Goal: Task Accomplishment & Management: Complete application form

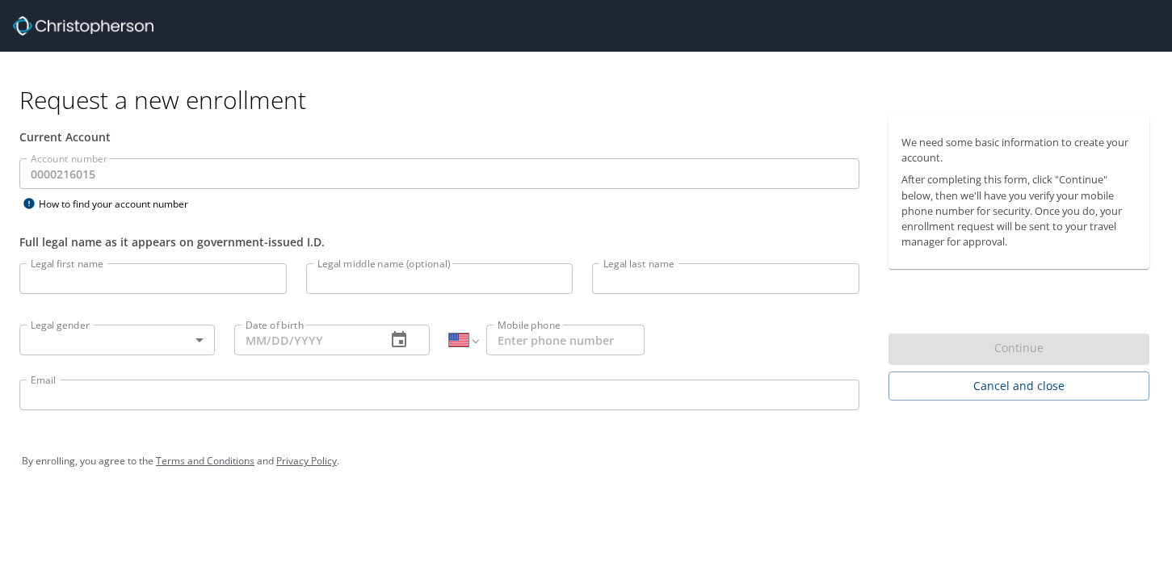
select select "US"
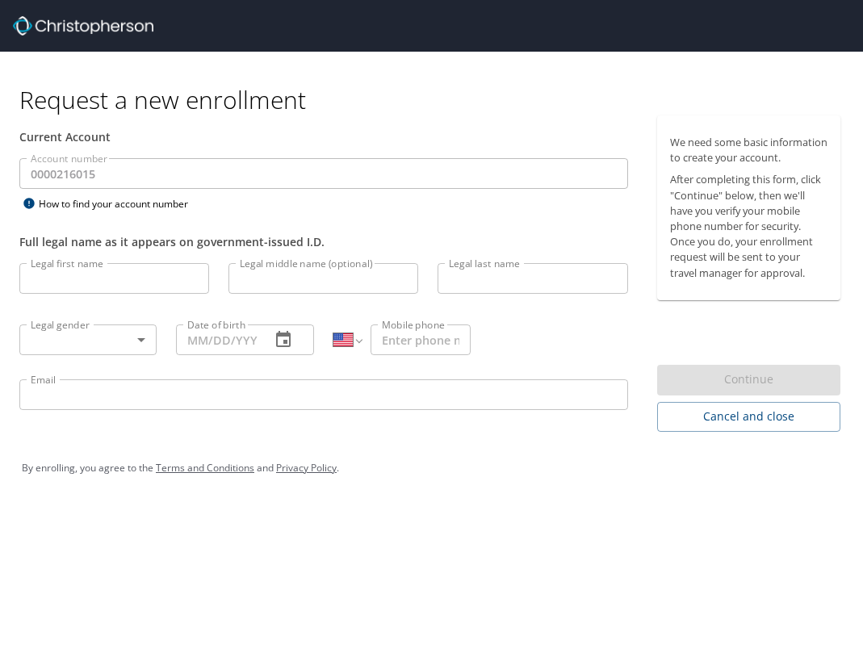
click at [132, 279] on input "Legal first name" at bounding box center [114, 278] width 190 height 31
type input "[PERSON_NAME]"
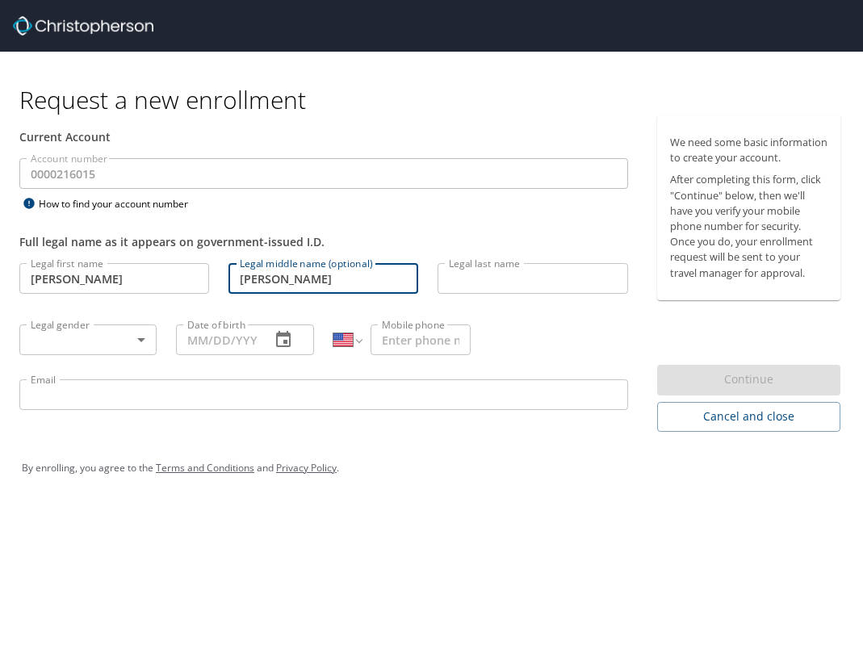
type input "[PERSON_NAME]"
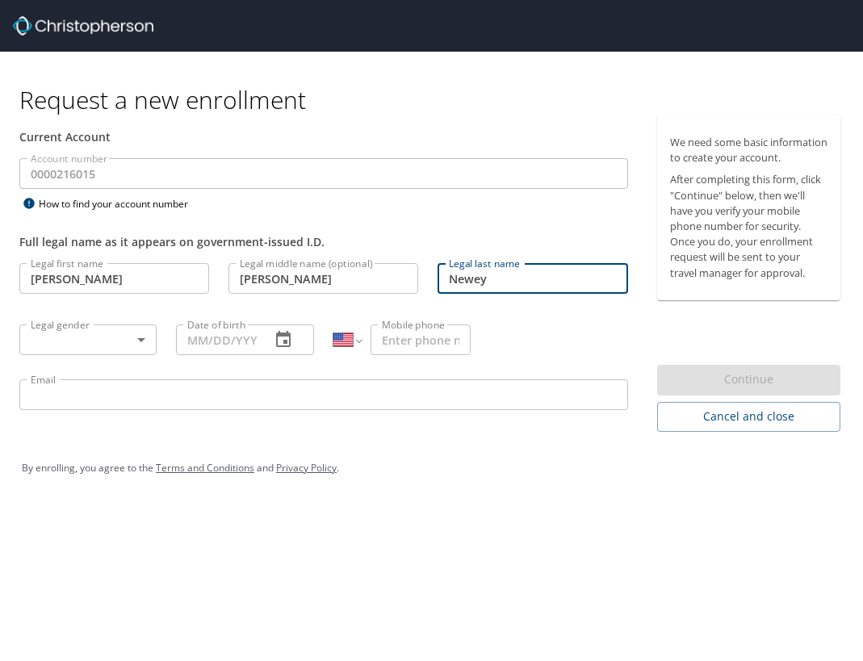
type input "Newey"
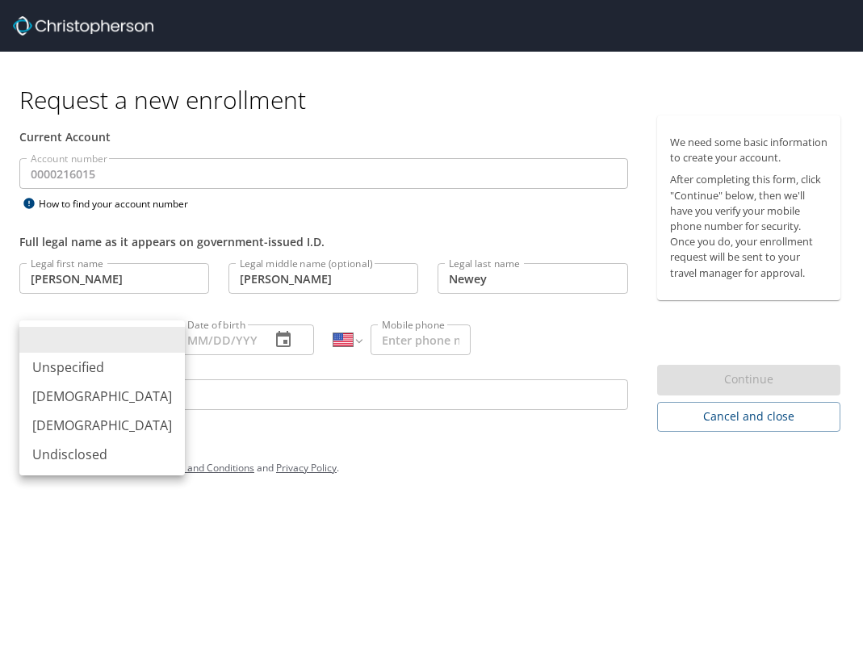
click at [142, 343] on body "Request a new enrollment Current Account Account number 0000216015 Account numb…" at bounding box center [431, 330] width 863 height 661
click at [95, 393] on li "[DEMOGRAPHIC_DATA]" at bounding box center [102, 396] width 166 height 29
type input "[DEMOGRAPHIC_DATA]"
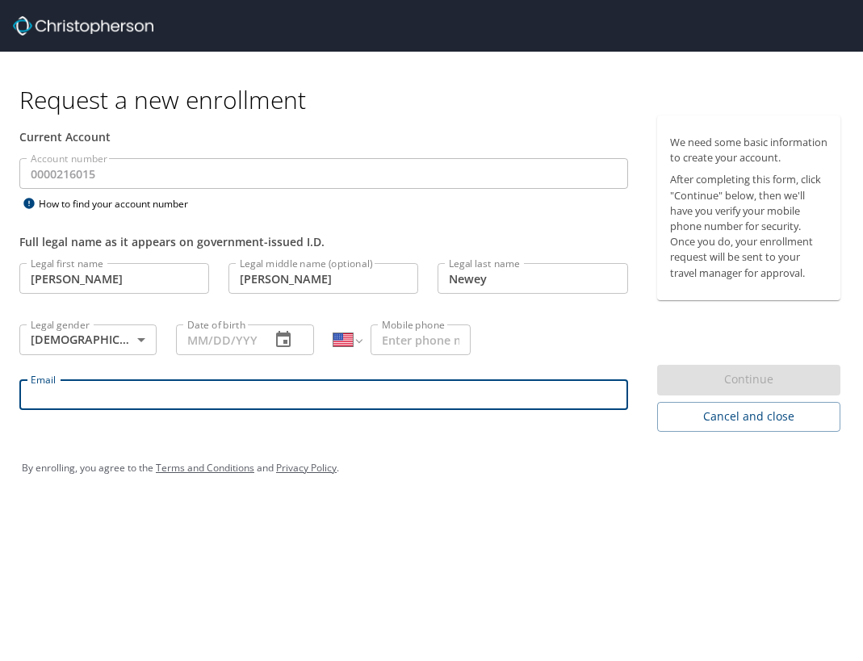
click at [55, 385] on input "Email" at bounding box center [323, 394] width 609 height 31
type input "[PERSON_NAME][EMAIL_ADDRESS][PERSON_NAME][DOMAIN_NAME]"
click at [437, 344] on input "Mobile phone" at bounding box center [421, 340] width 100 height 31
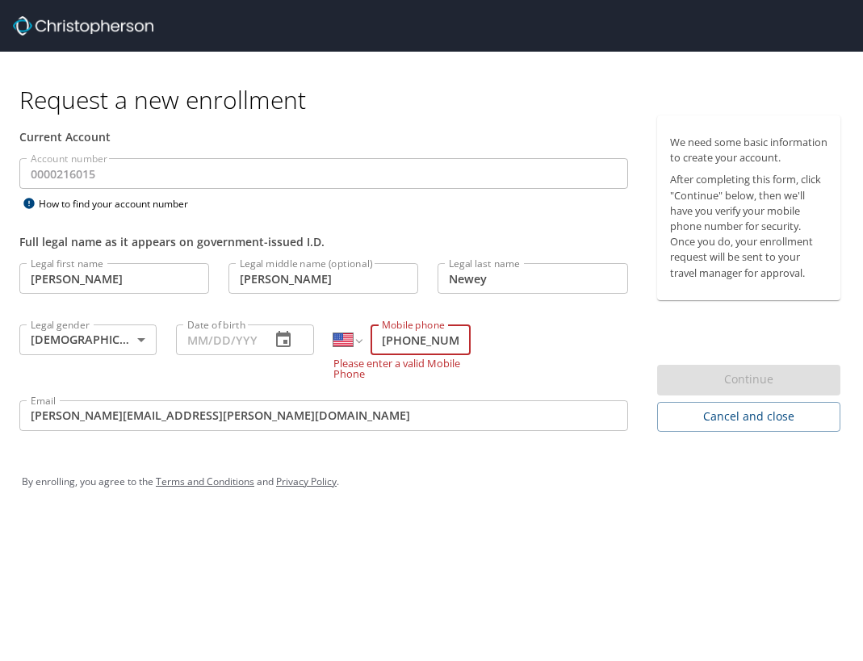
scroll to position [0, 2]
type input "[PHONE_NUMBER]"
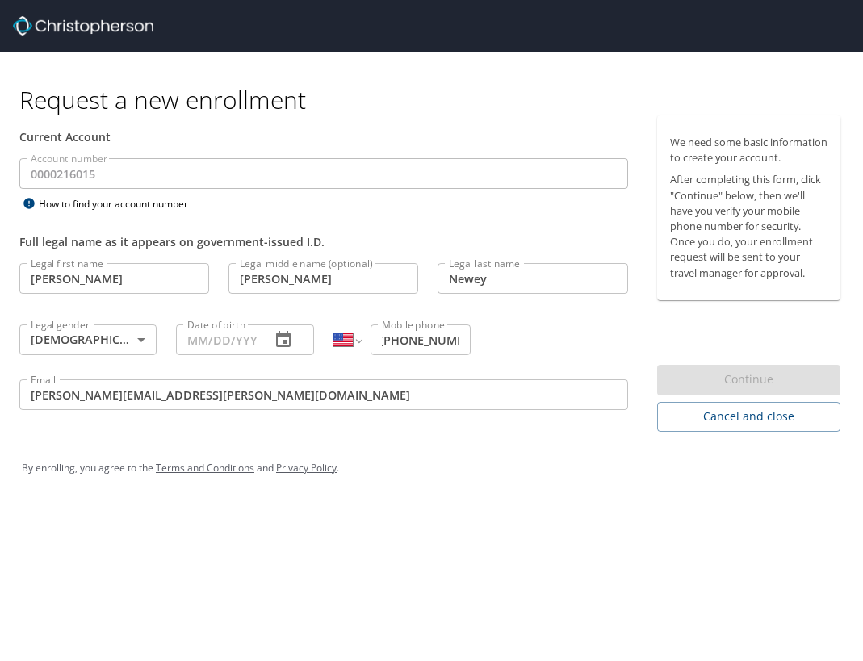
scroll to position [0, 0]
click at [501, 347] on div "Legal first name [PERSON_NAME] Legal first name Legal middle name (optional) [P…" at bounding box center [324, 339] width 628 height 171
click at [226, 342] on input "Date of birth" at bounding box center [216, 340] width 81 height 31
type input "[DATE]"
click at [418, 479] on div "By enrolling, you agree to the Terms and Conditions and Privacy Policy ." at bounding box center [432, 468] width 820 height 40
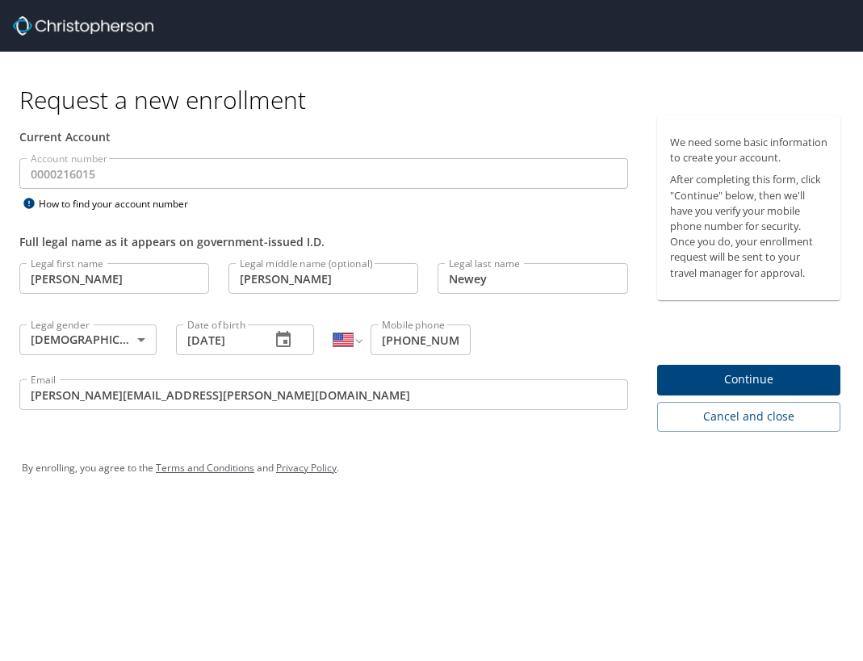
click at [460, 346] on input "[PHONE_NUMBER]" at bounding box center [421, 340] width 100 height 31
click at [458, 478] on div "By enrolling, you agree to the Terms and Conditions and Privacy Policy ." at bounding box center [432, 468] width 820 height 40
click at [701, 390] on span "Continue" at bounding box center [748, 380] width 157 height 20
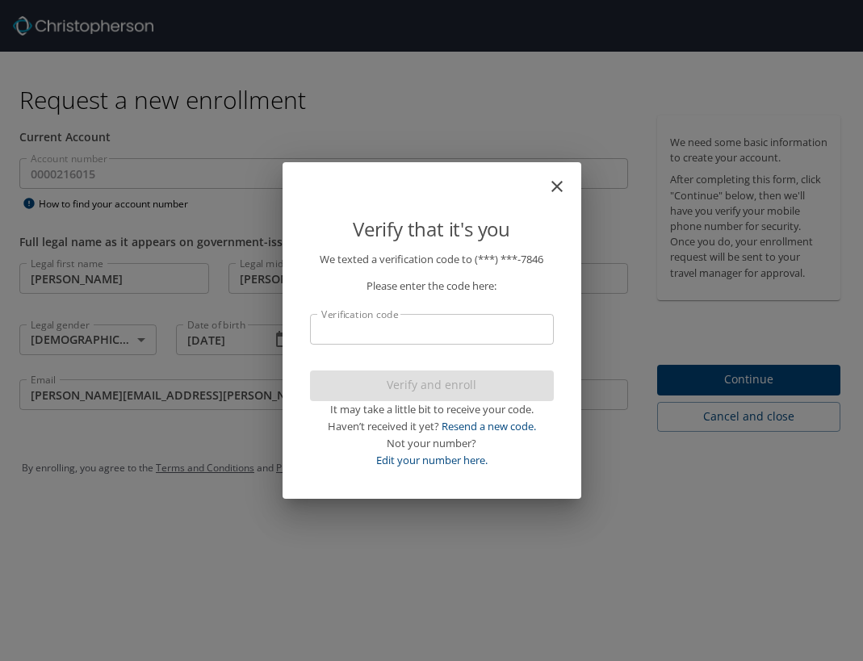
click at [395, 327] on input "Verification code" at bounding box center [432, 329] width 244 height 31
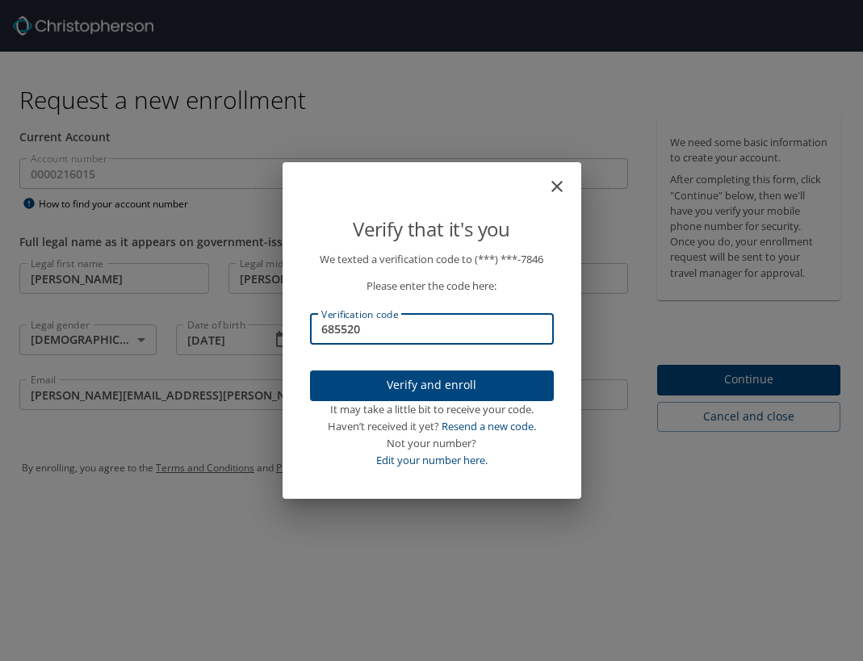
type input "685520"
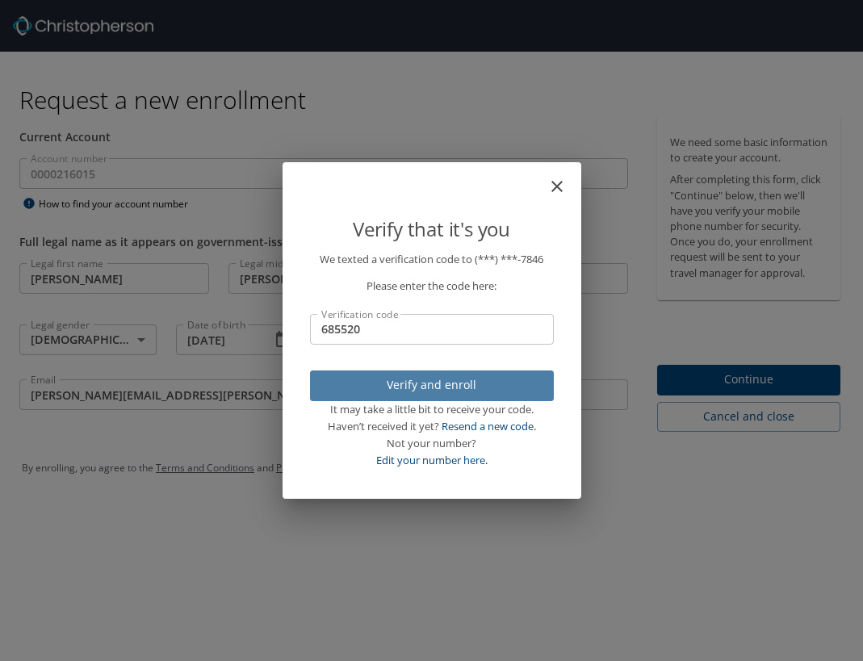
click at [467, 392] on span "Verify and enroll" at bounding box center [432, 385] width 218 height 20
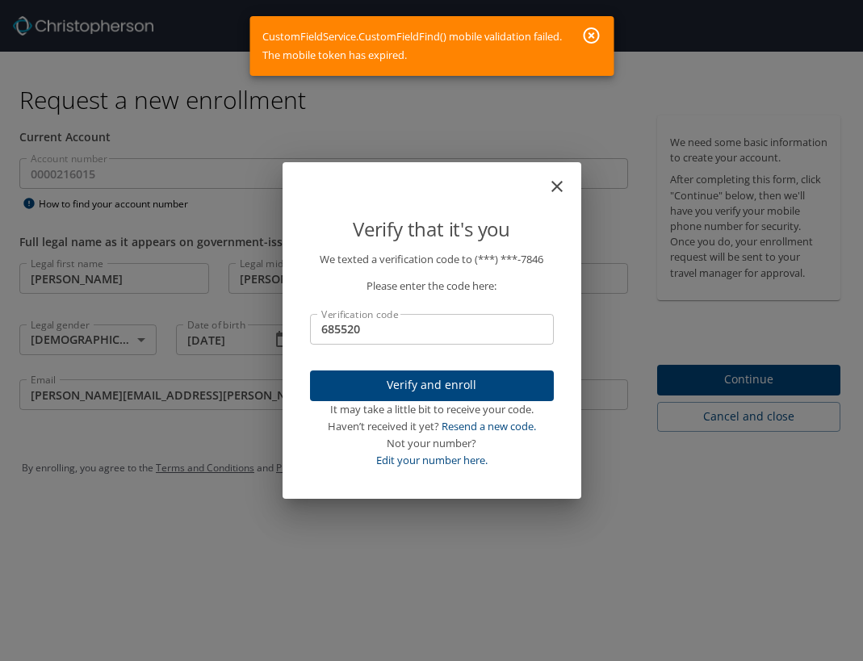
click at [594, 34] on icon "button" at bounding box center [591, 35] width 16 height 16
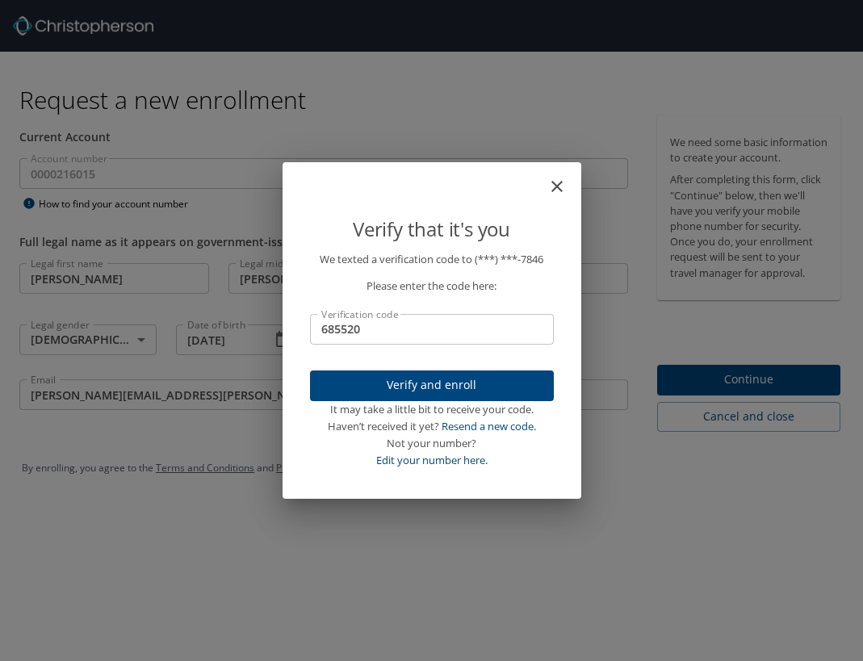
click at [556, 186] on icon "close" at bounding box center [556, 186] width 11 height 11
